Goal: Information Seeking & Learning: Find specific page/section

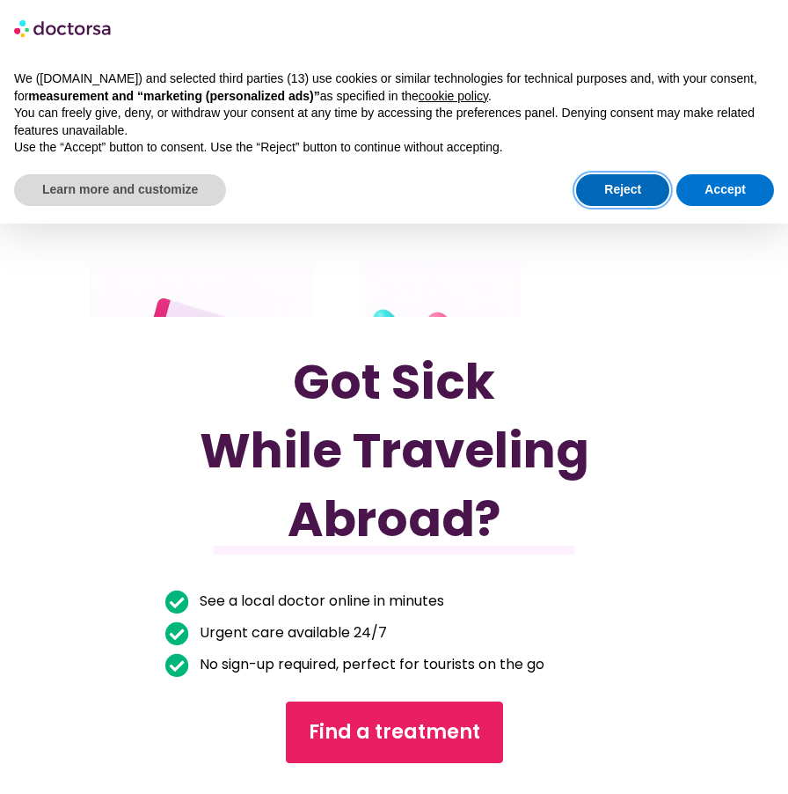
click at [622, 187] on button "Reject" at bounding box center [622, 190] width 93 height 32
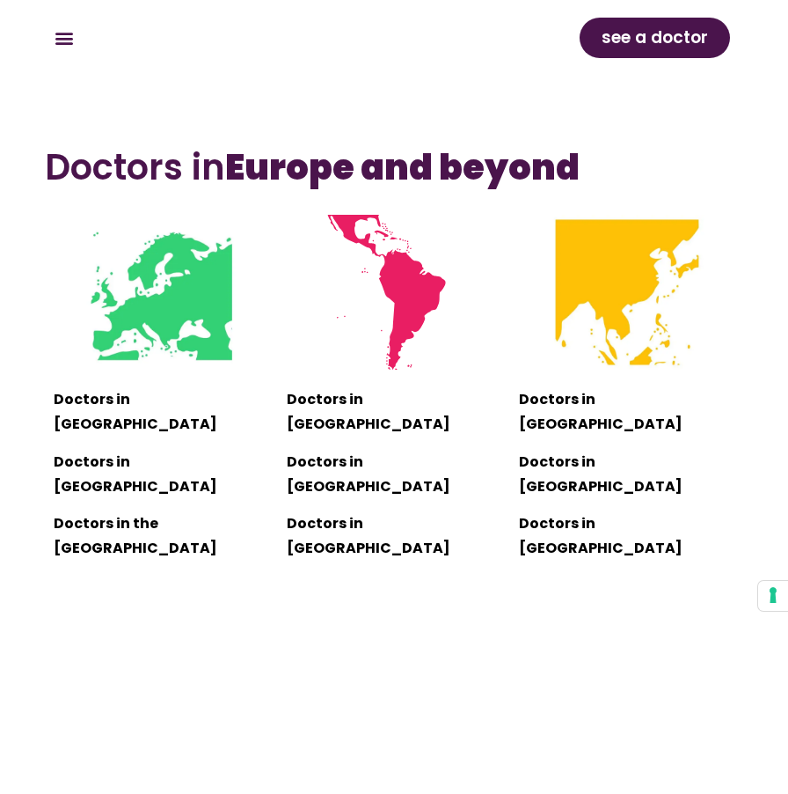
scroll to position [1586, 0]
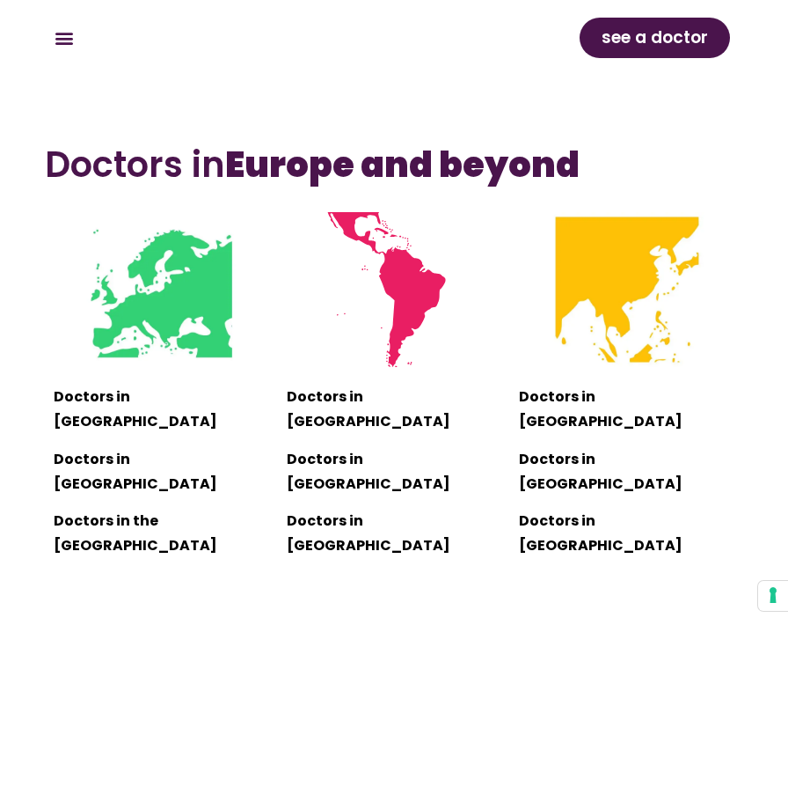
click at [146, 410] on p "Doctors in Europe" at bounding box center [162, 409] width 216 height 49
click at [199, 355] on img at bounding box center [161, 289] width 155 height 155
click at [143, 324] on img at bounding box center [161, 289] width 155 height 155
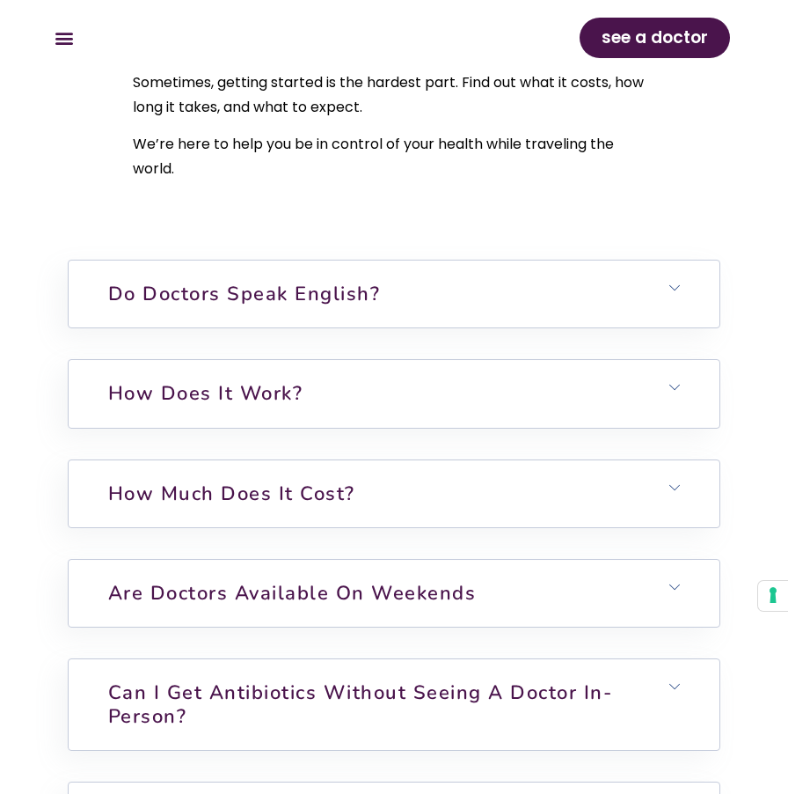
scroll to position [5772, 0]
click at [675, 481] on icon at bounding box center [675, 486] width 11 height 11
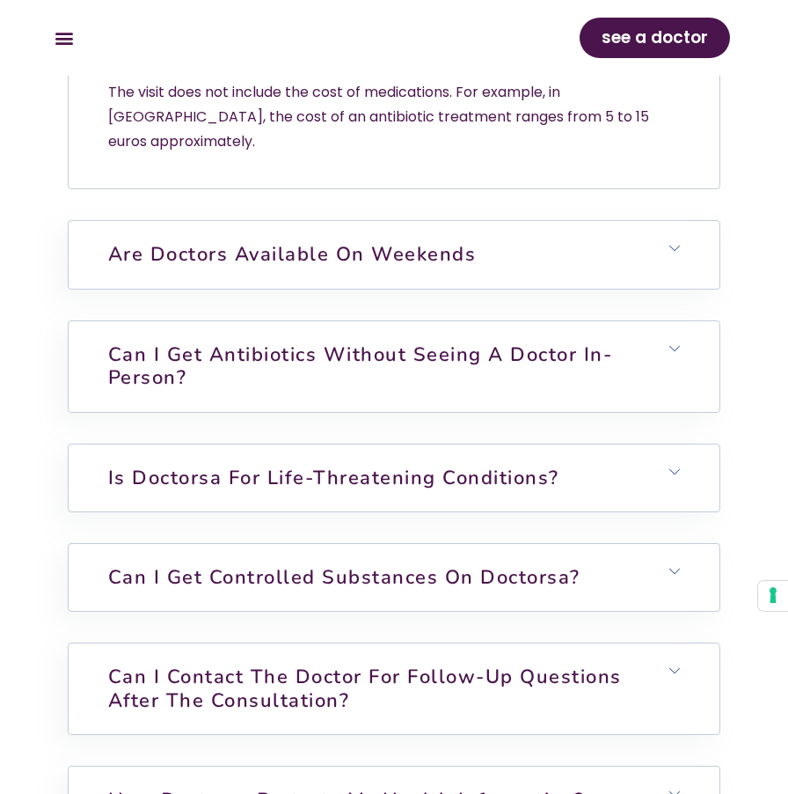
scroll to position [6347, 0]
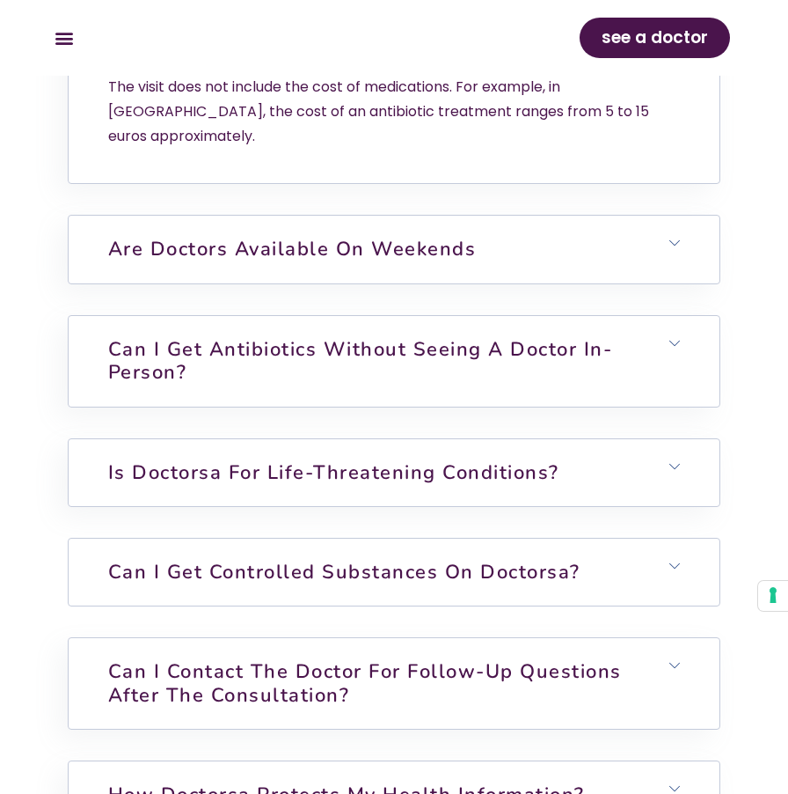
click at [677, 560] on icon at bounding box center [675, 565] width 11 height 11
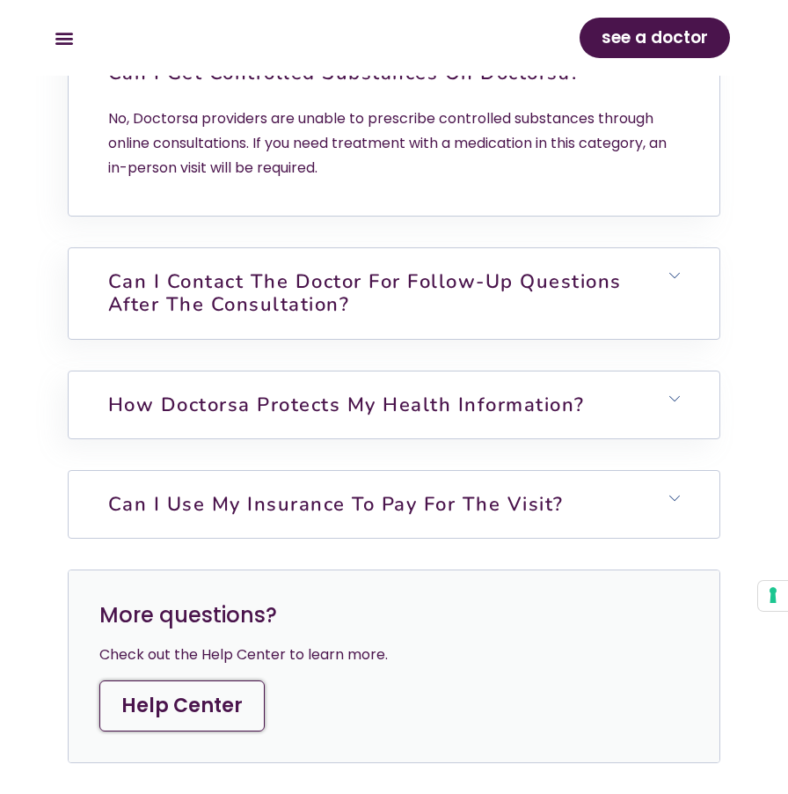
scroll to position [6851, 0]
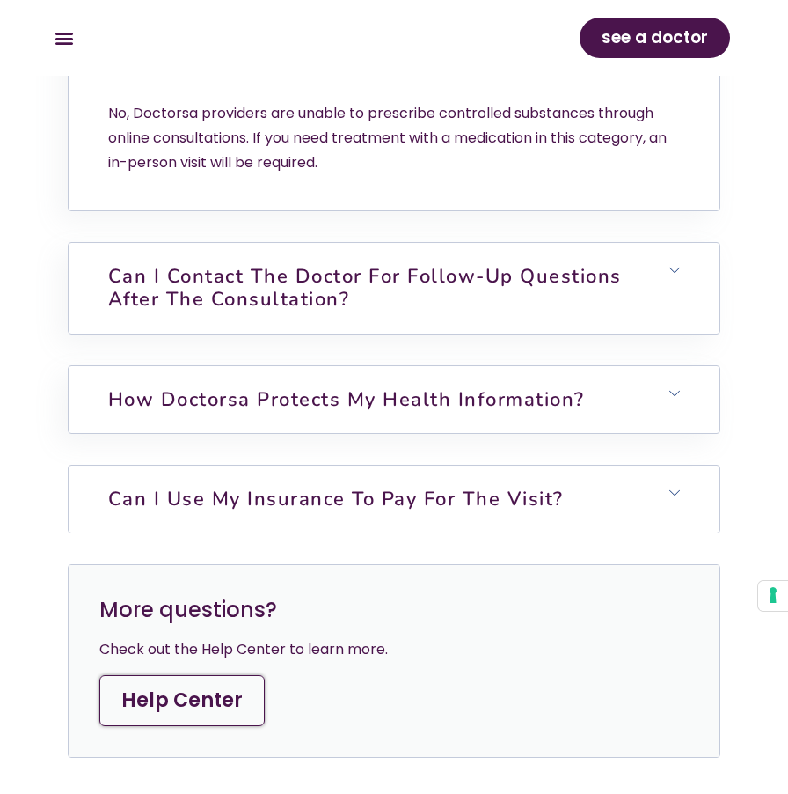
click at [676, 487] on icon at bounding box center [675, 492] width 11 height 11
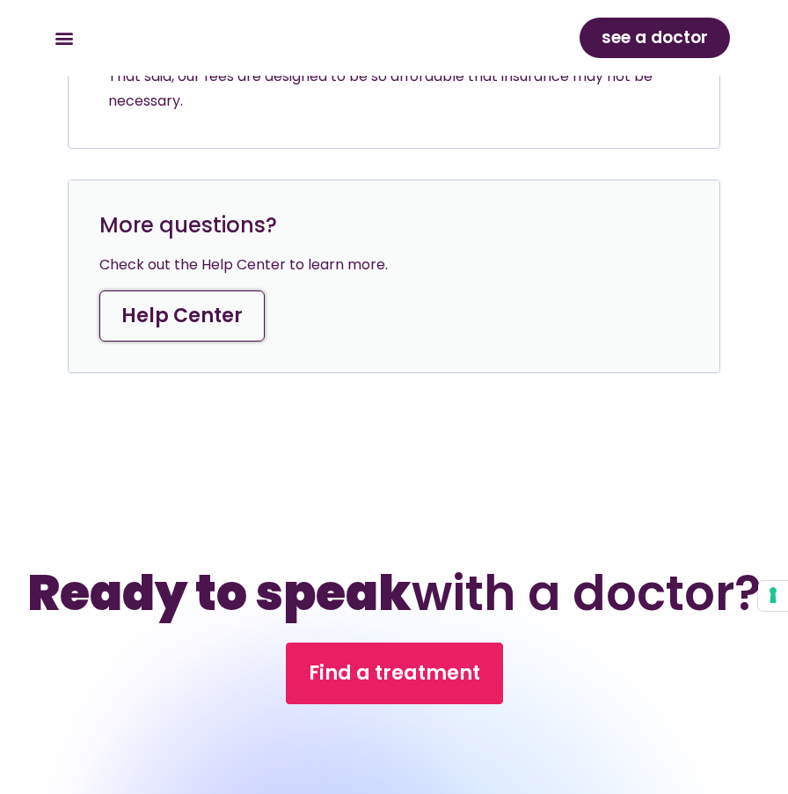
scroll to position [7506, 0]
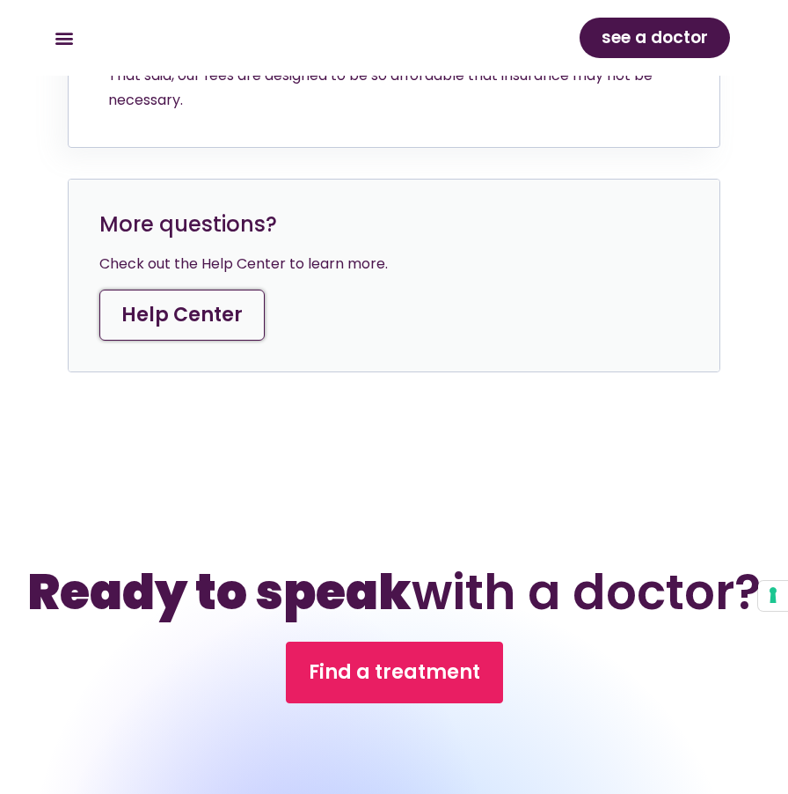
click at [182, 289] on link "Help Center" at bounding box center [181, 314] width 165 height 51
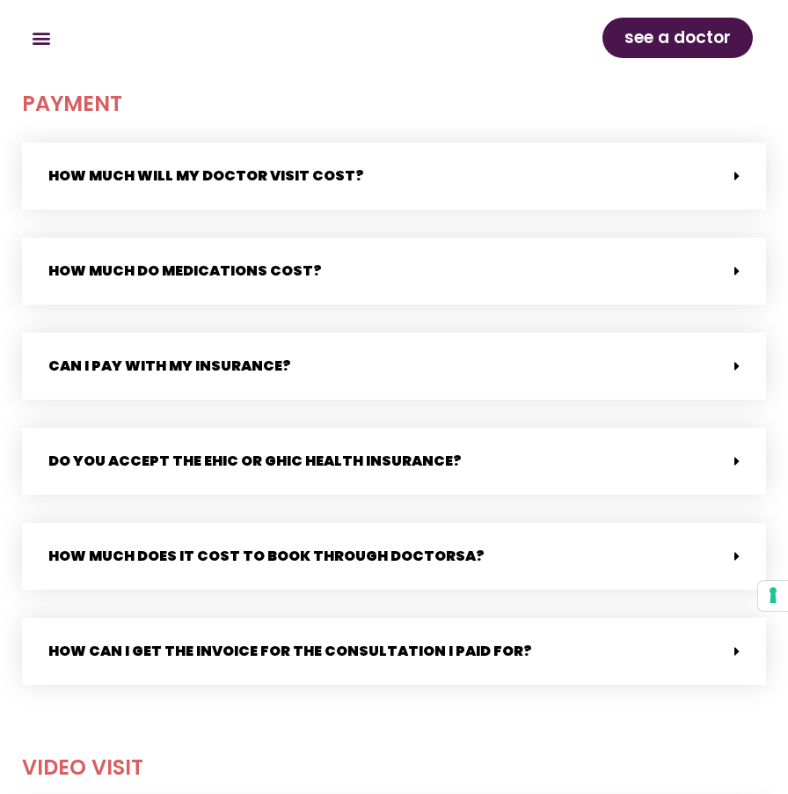
scroll to position [666, 0]
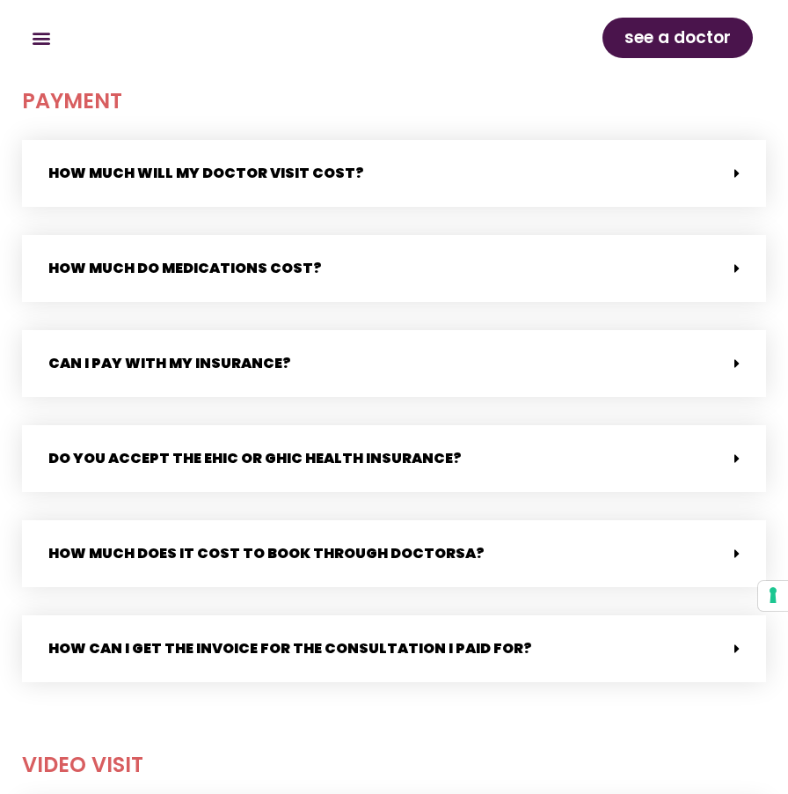
click at [737, 457] on icon at bounding box center [737, 458] width 5 height 14
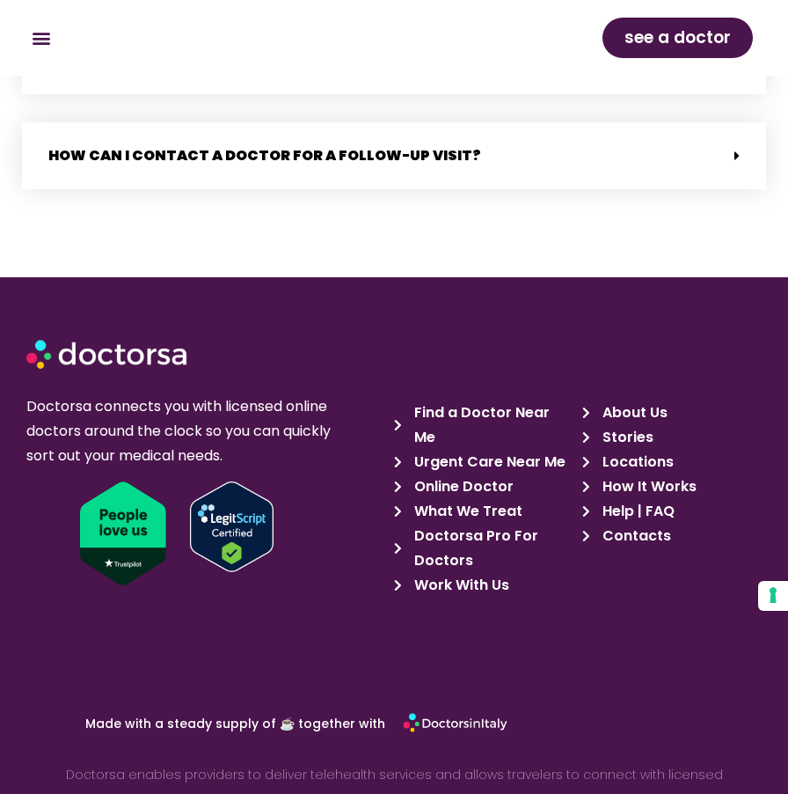
scroll to position [3735, 0]
